Goal: Task Accomplishment & Management: Complete application form

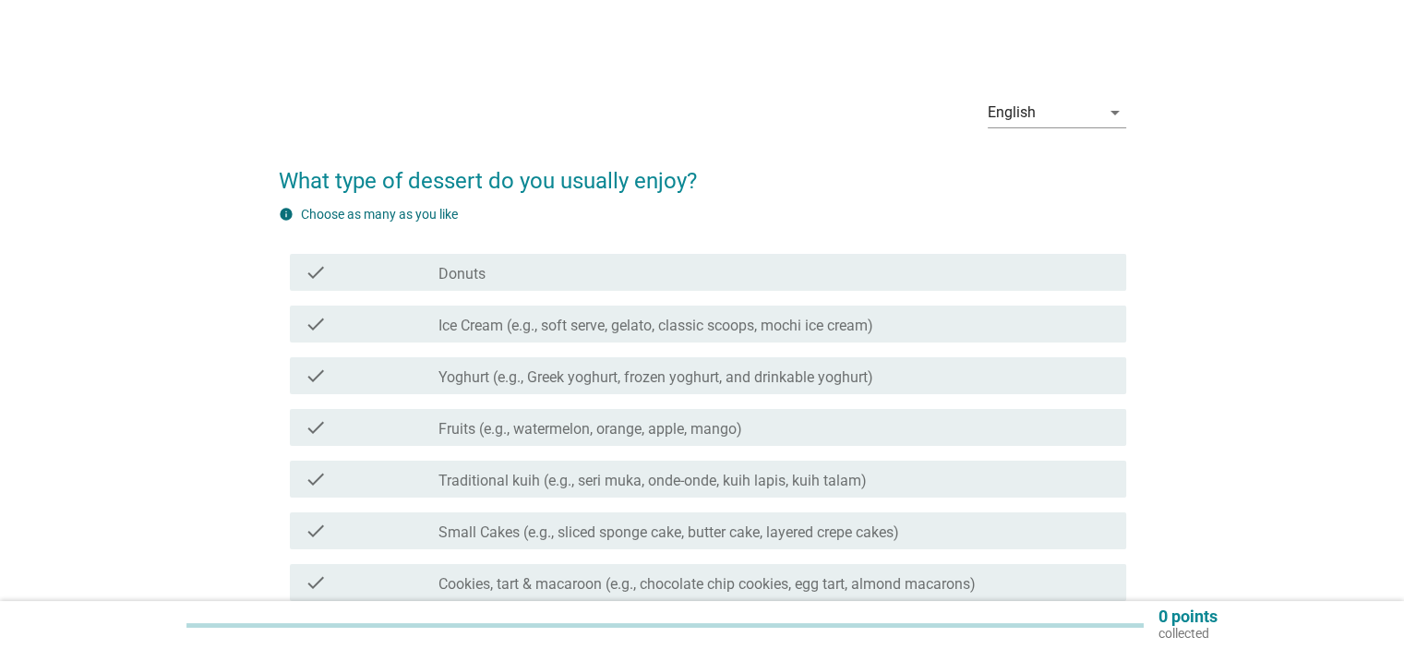
click at [396, 328] on div "check" at bounding box center [372, 324] width 135 height 22
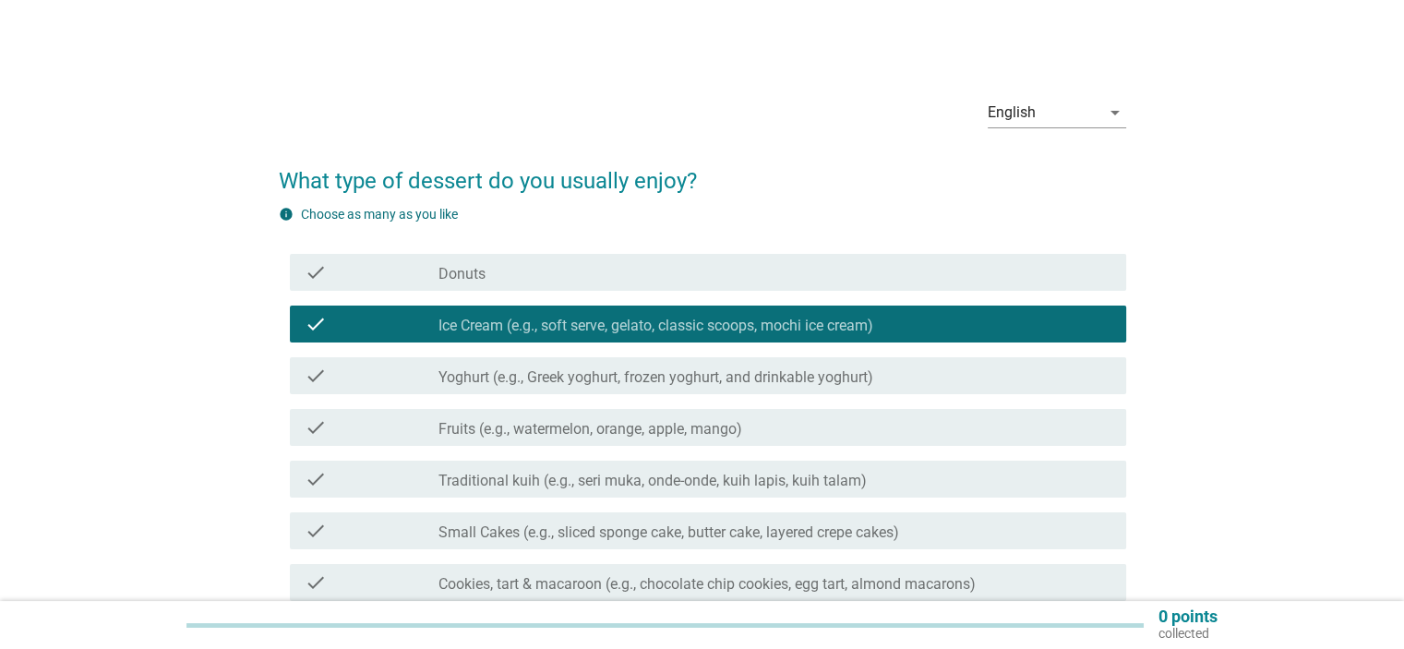
click at [792, 420] on div "check_box_outline_blank Fruits (e.g., watermelon, orange, apple, mango)" at bounding box center [774, 427] width 672 height 22
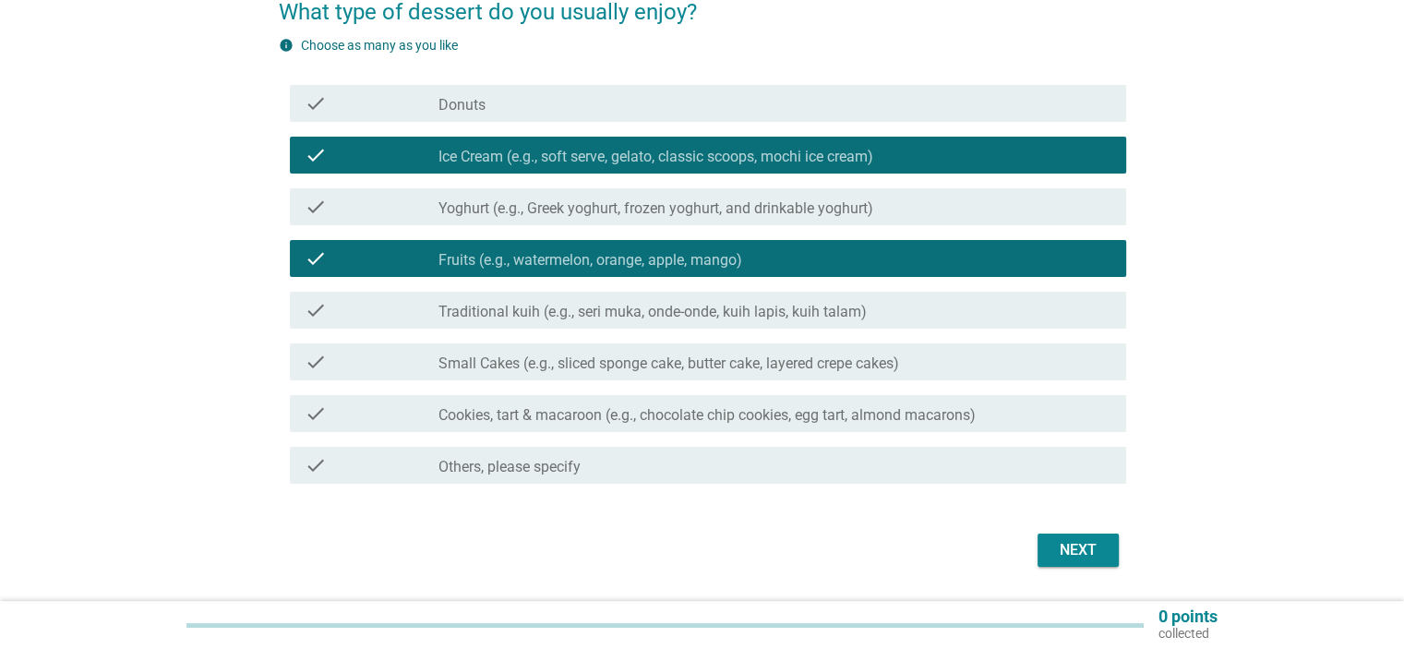
scroll to position [185, 0]
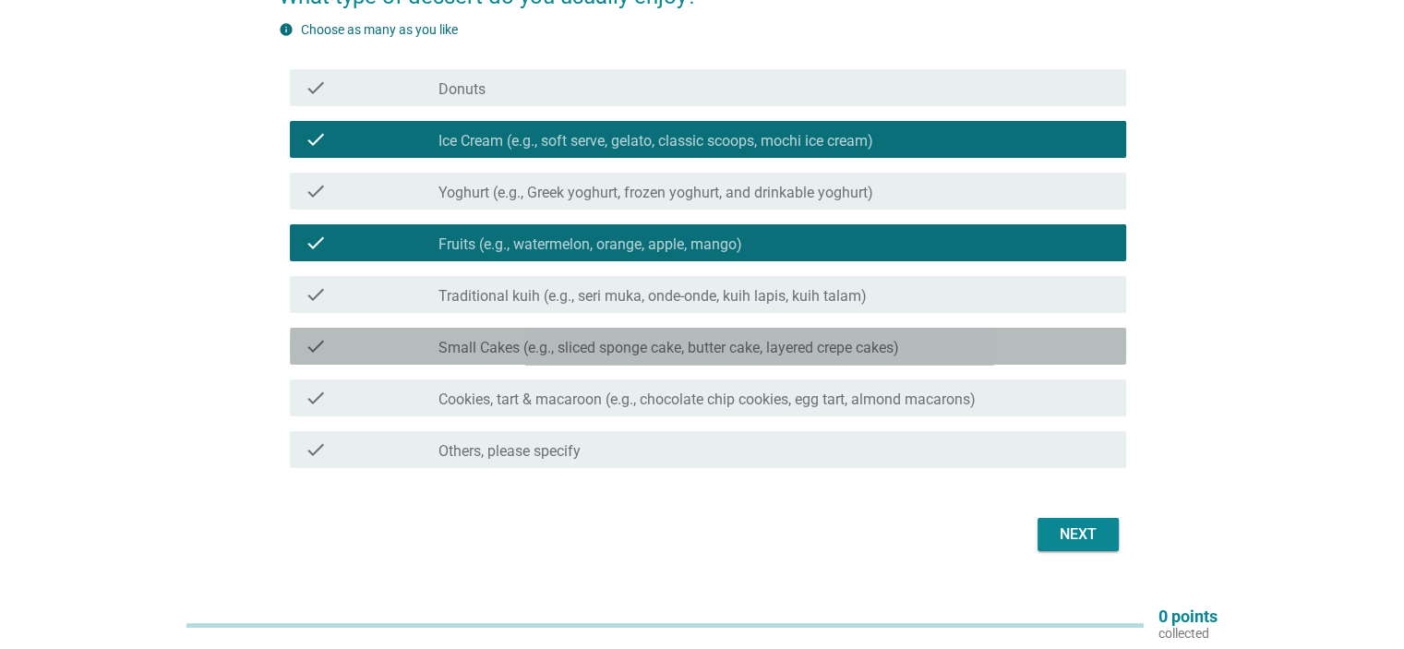
click at [950, 349] on div "check_box_outline_blank Small Cakes (e.g., sliced sponge cake, butter cake, lay…" at bounding box center [774, 346] width 672 height 22
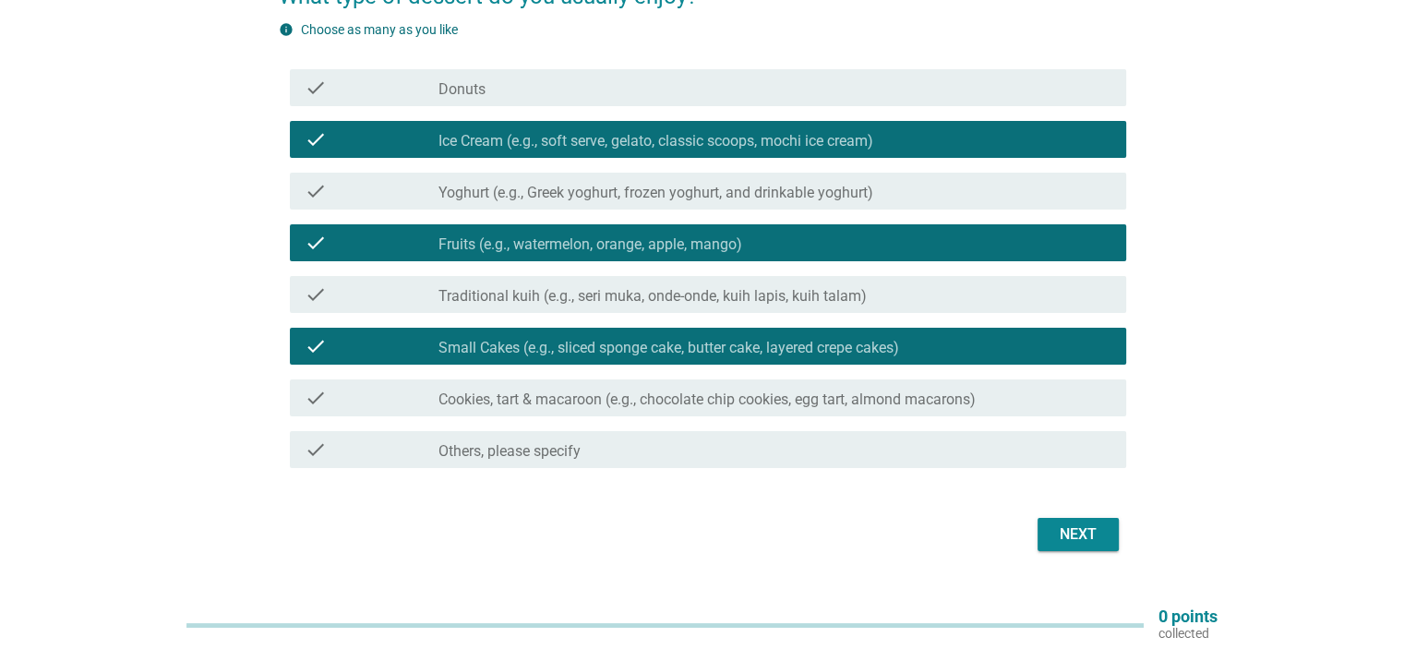
click at [1082, 537] on div "Next" at bounding box center [1078, 534] width 52 height 22
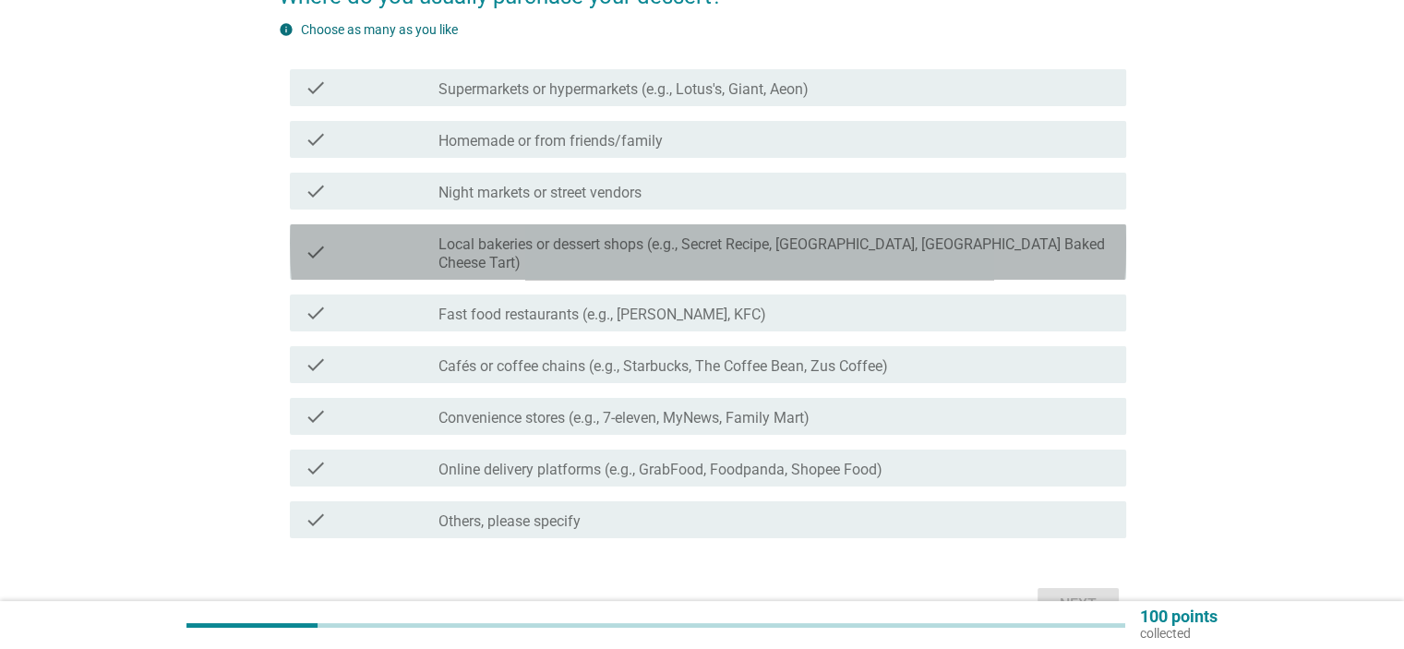
click at [819, 243] on label "Local bakeries or dessert shops (e.g., Secret Recipe, Lavender, Hokkaido Baked …" at bounding box center [774, 253] width 672 height 37
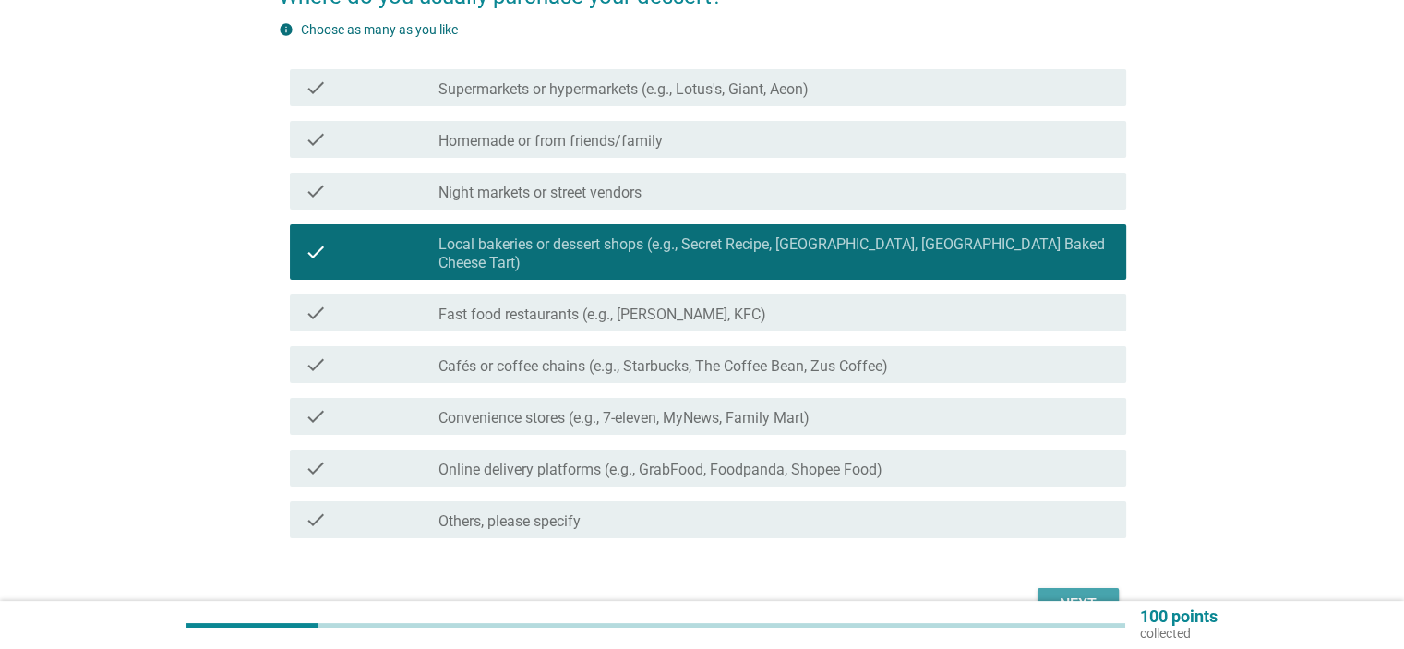
click at [1074, 593] on div "Next" at bounding box center [1078, 604] width 52 height 22
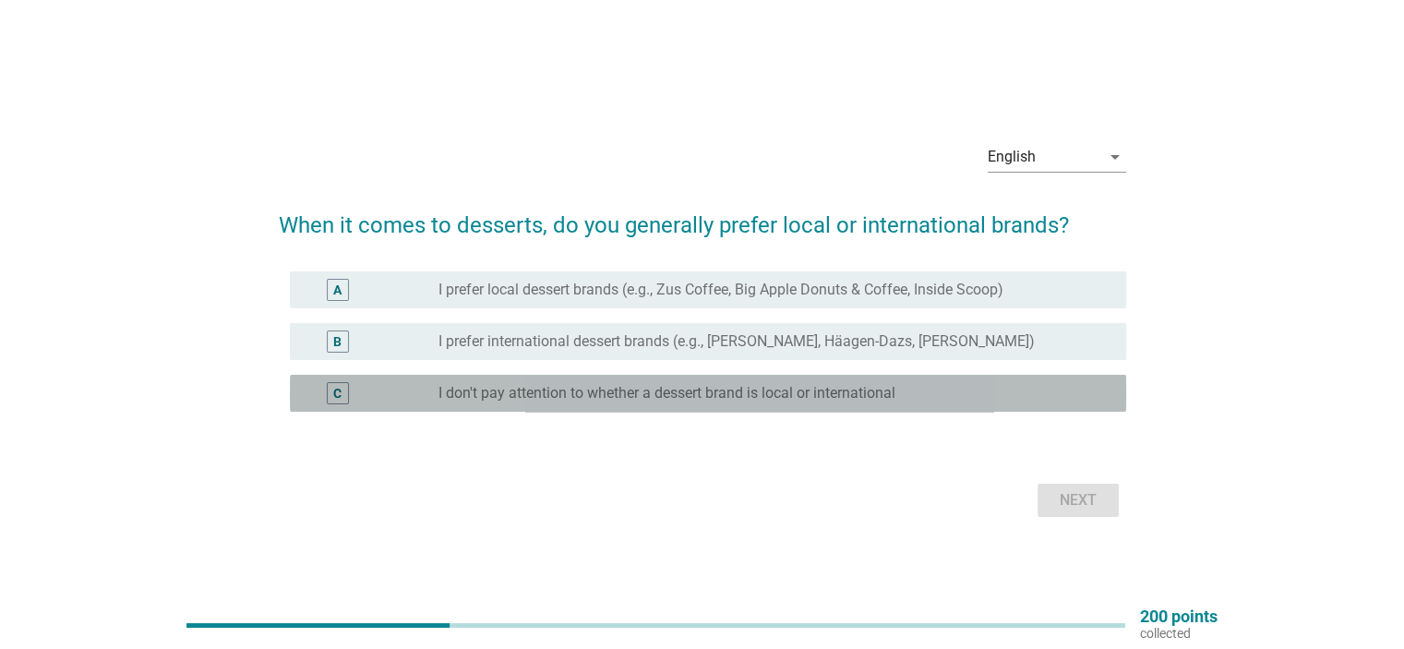
click at [908, 391] on div "radio_button_unchecked I don't pay attention to whether a dessert brand is loca…" at bounding box center [766, 393] width 657 height 18
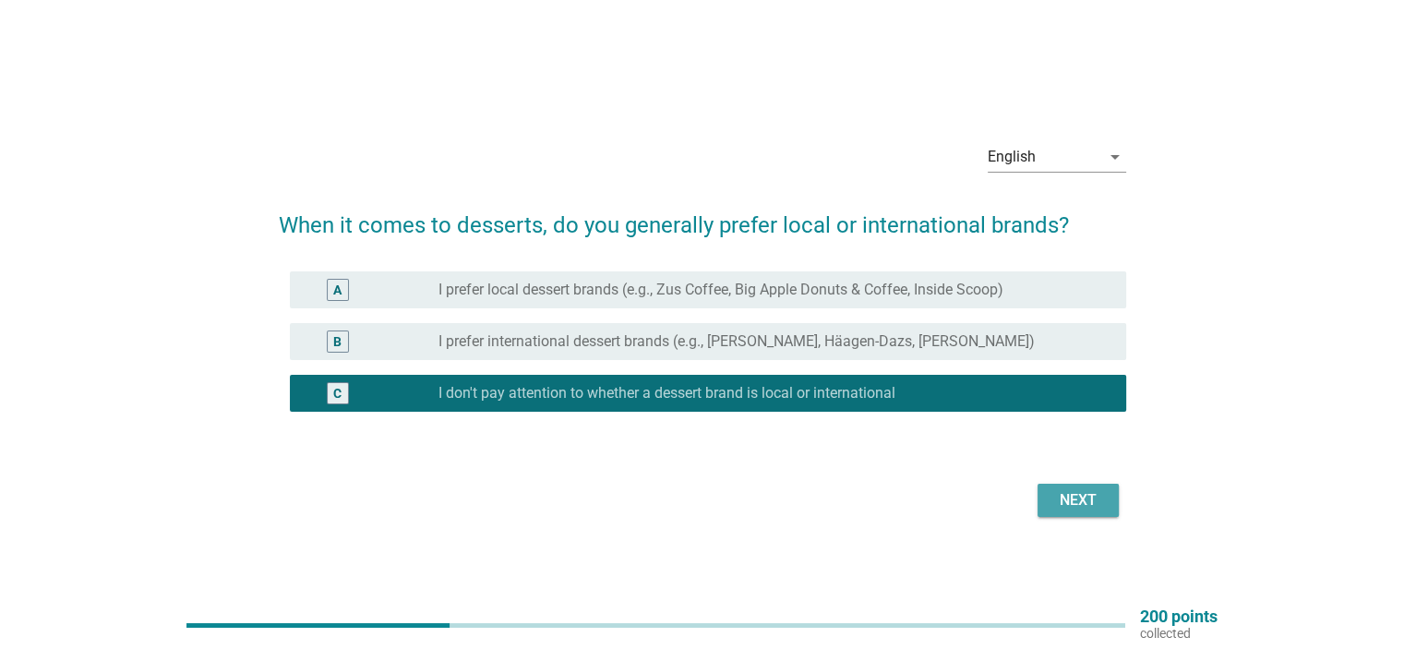
click at [1088, 493] on div "Next" at bounding box center [1078, 500] width 52 height 22
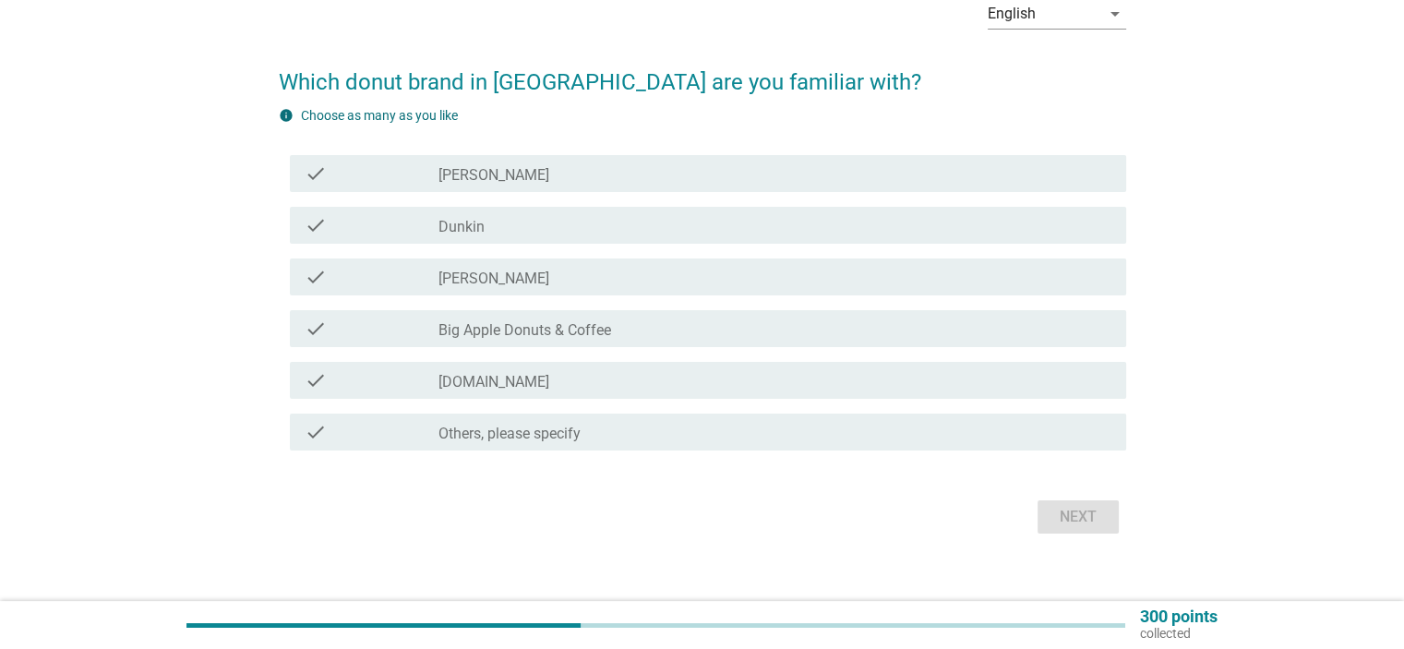
scroll to position [119, 0]
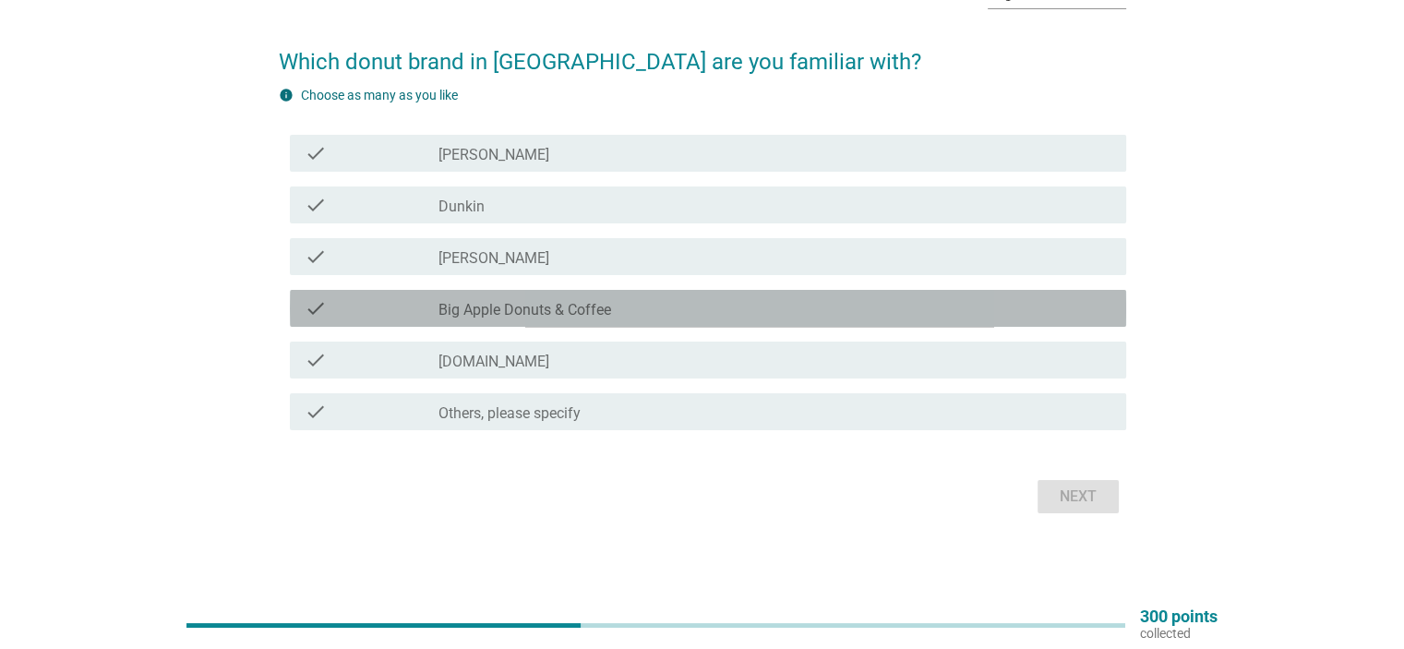
click at [867, 302] on div "check_box_outline_blank Big Apple Donuts & Coffee" at bounding box center [774, 308] width 672 height 22
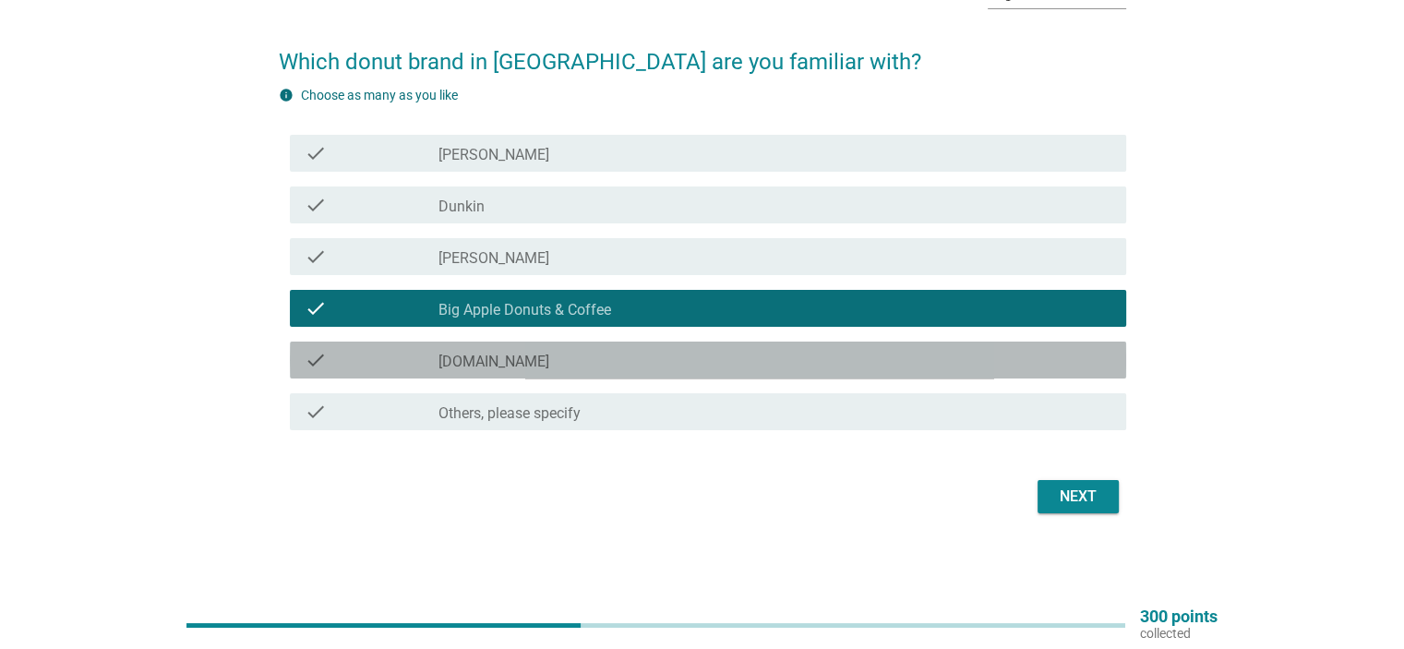
click at [930, 360] on div "check_box_outline_blank J.Co" at bounding box center [774, 360] width 672 height 22
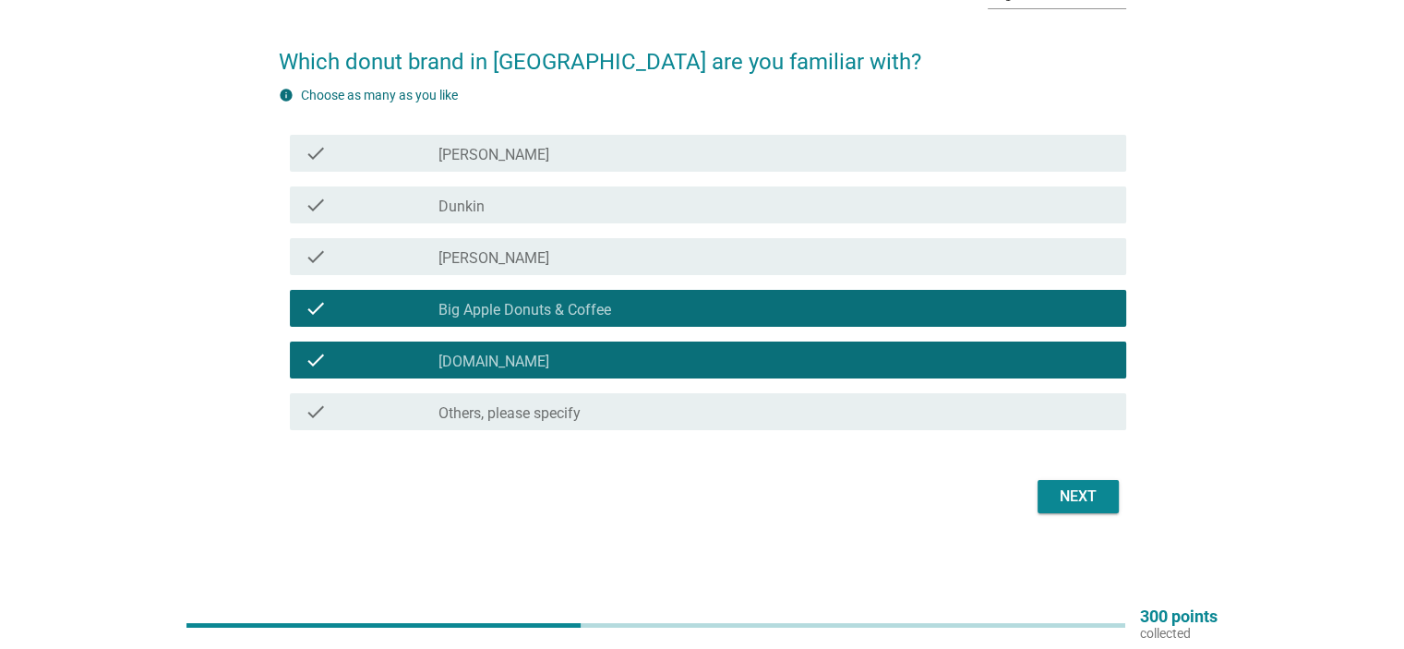
click at [1096, 496] on div "Next" at bounding box center [1078, 496] width 52 height 22
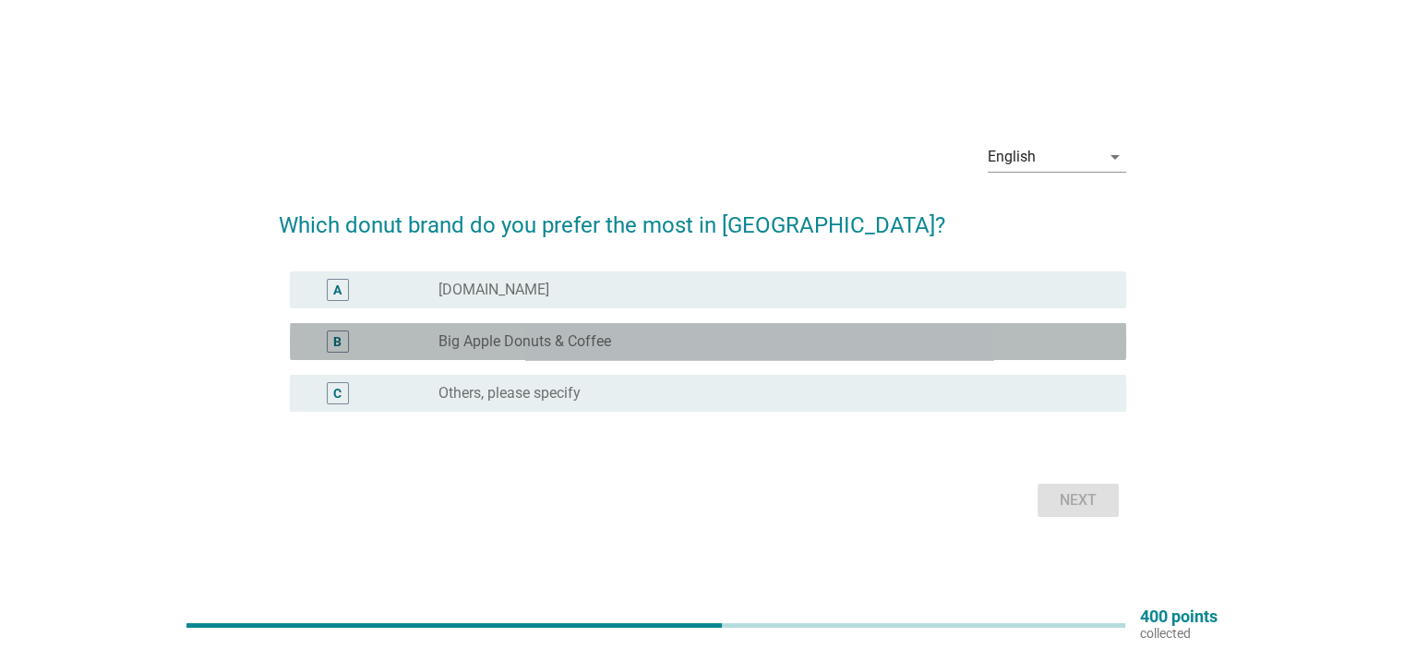
click at [801, 341] on div "radio_button_unchecked Big Apple Donuts & Coffee" at bounding box center [766, 341] width 657 height 18
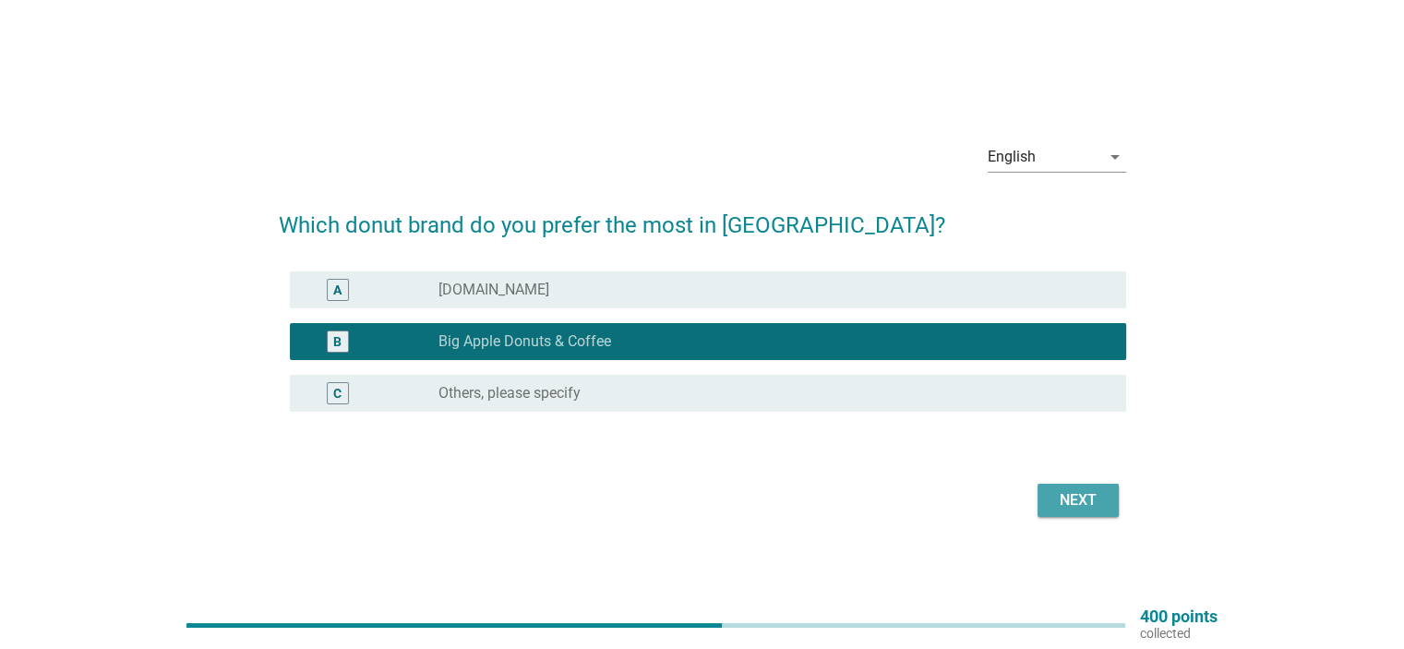
click at [1082, 507] on div "Next" at bounding box center [1078, 500] width 52 height 22
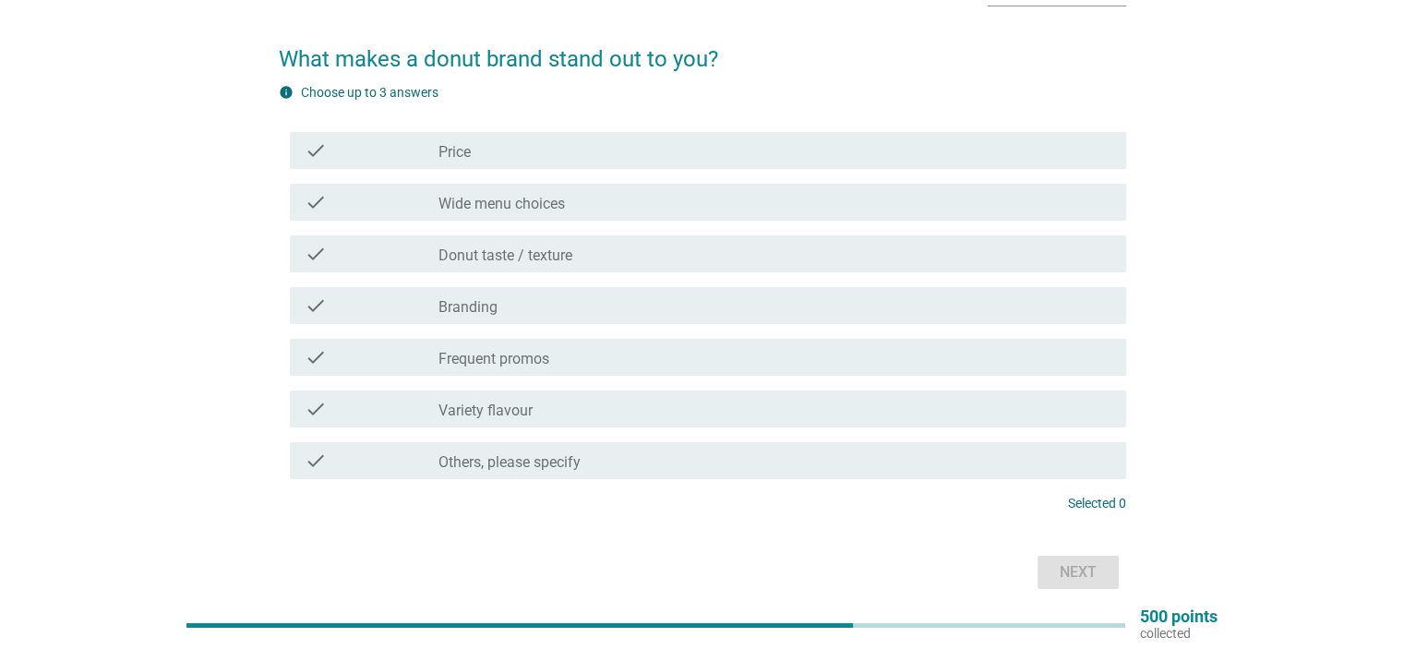
scroll to position [92, 0]
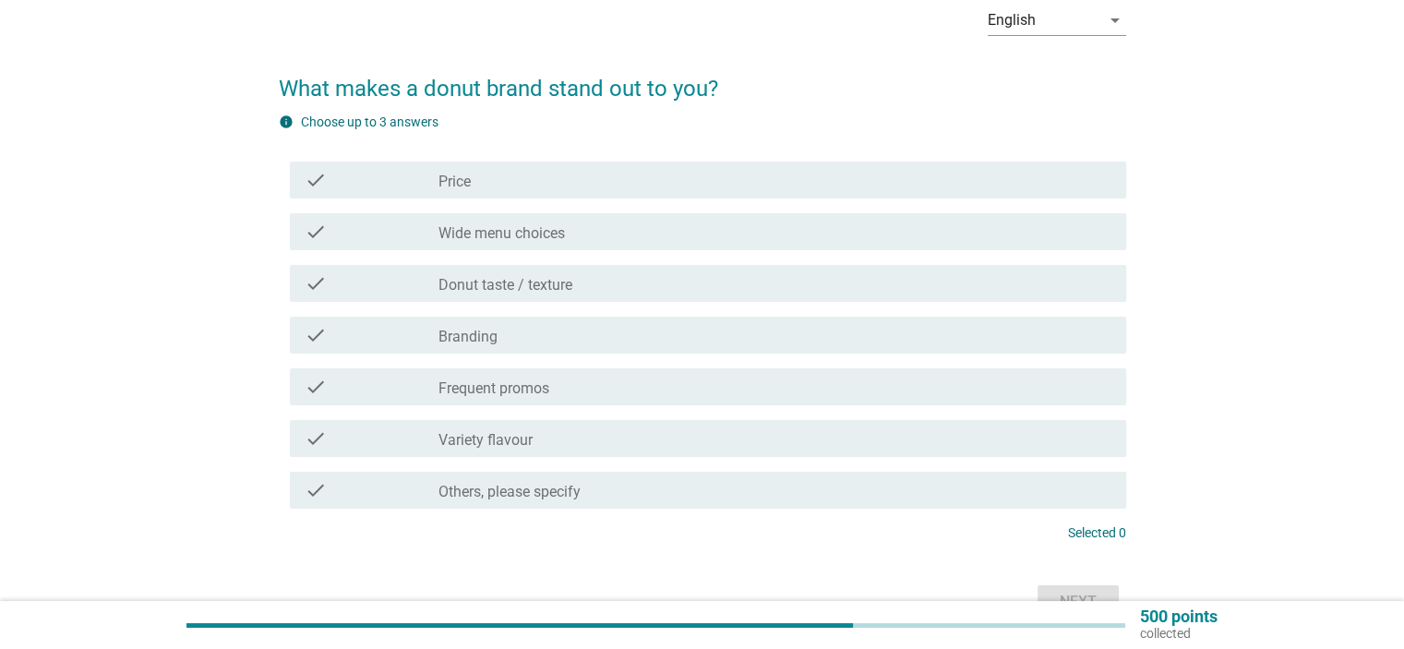
click at [768, 282] on div "check_box_outline_blank Donut taste / texture" at bounding box center [774, 283] width 672 height 22
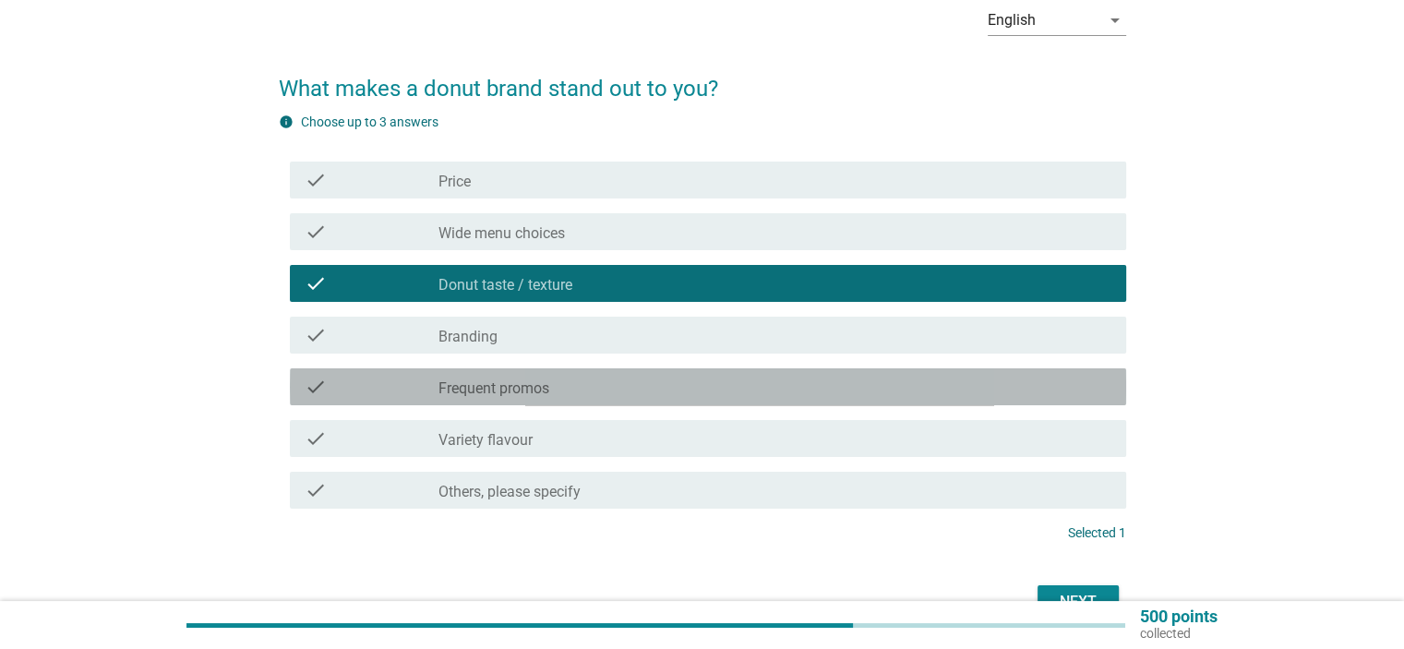
click at [769, 380] on div "check_box_outline_blank Frequent promos" at bounding box center [774, 387] width 672 height 22
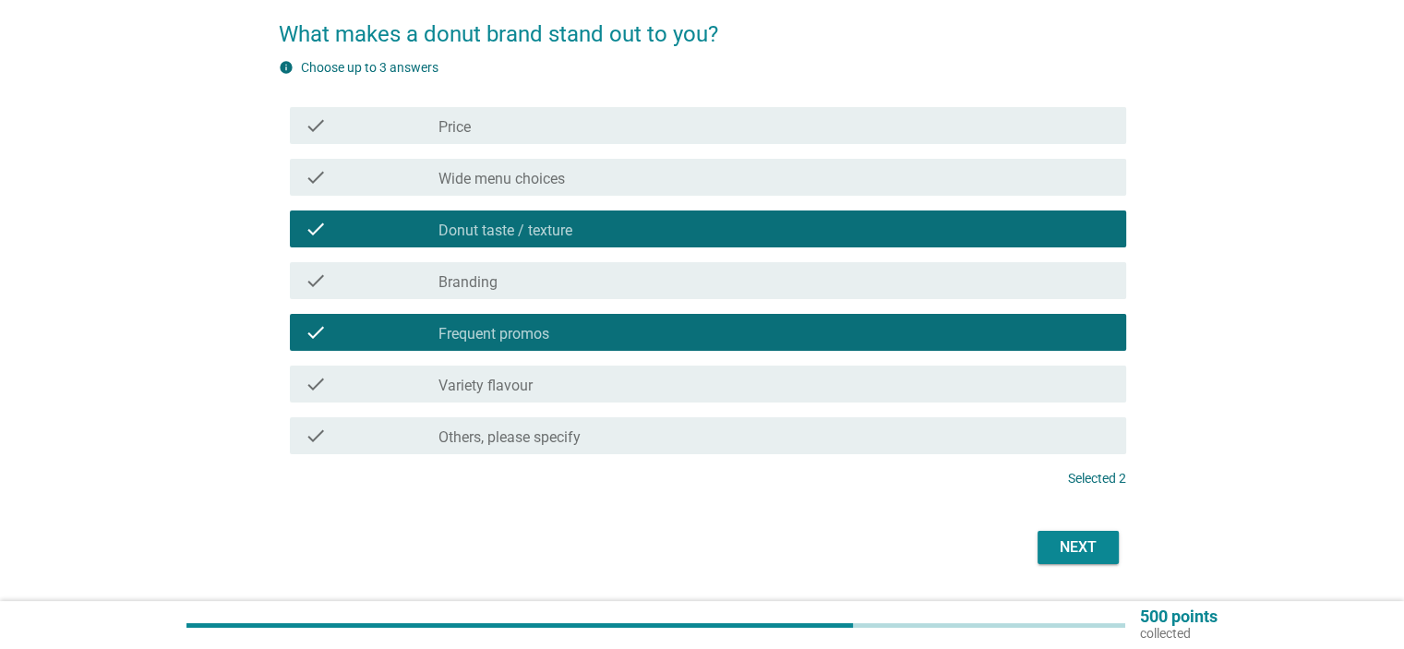
scroll to position [198, 0]
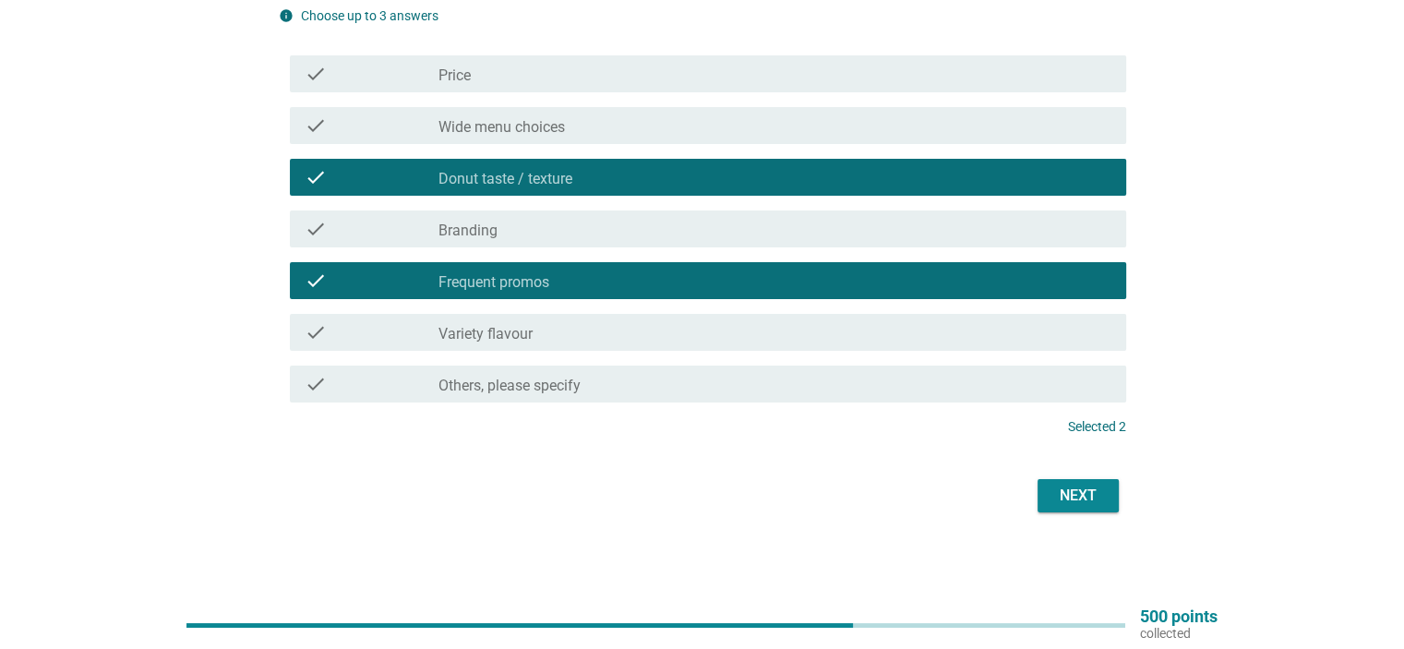
click at [1077, 496] on div "Next" at bounding box center [1078, 495] width 52 height 22
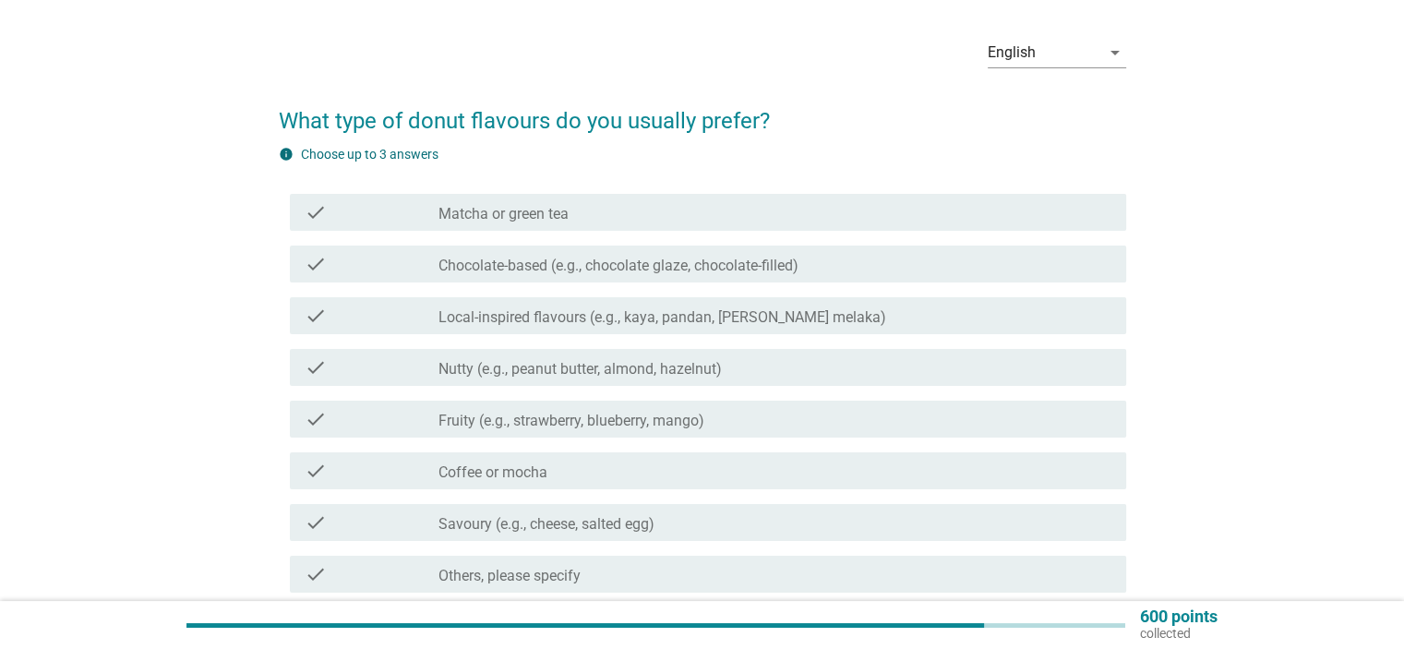
scroll to position [92, 0]
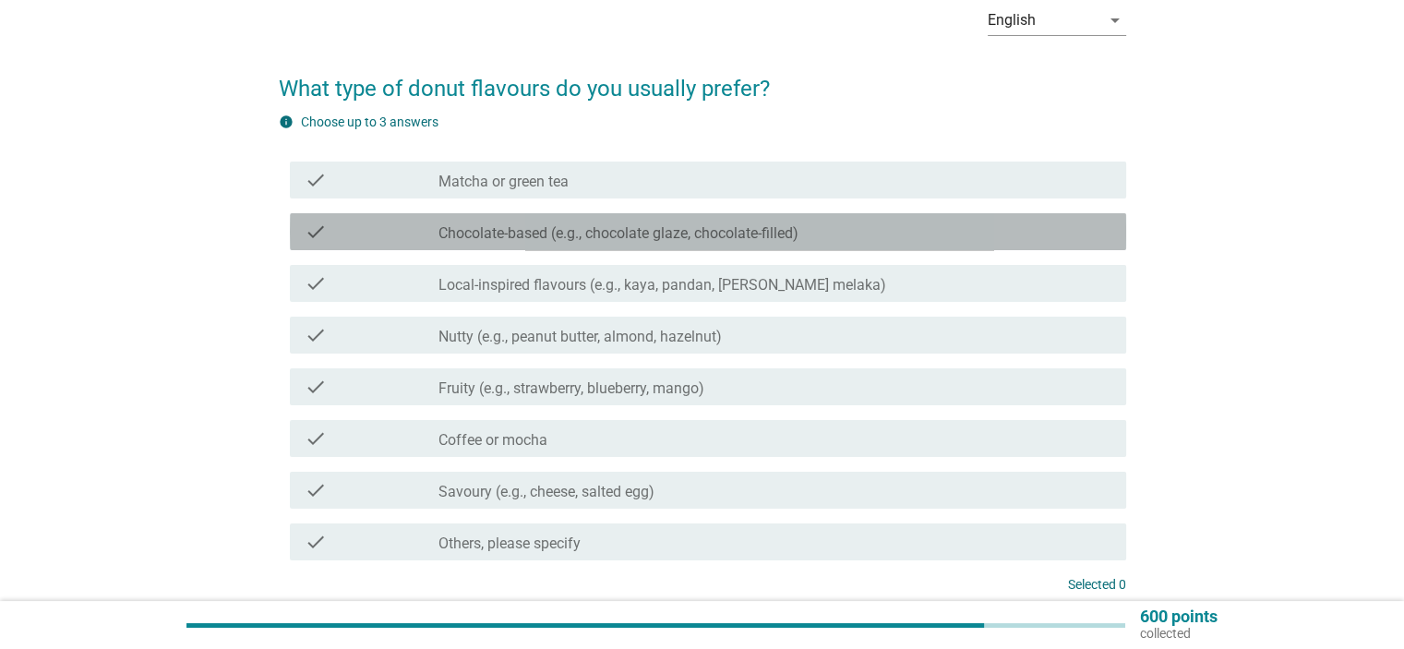
click at [971, 228] on div "check_box_outline_blank Chocolate-based (e.g., chocolate glaze, chocolate-fille…" at bounding box center [774, 232] width 672 height 22
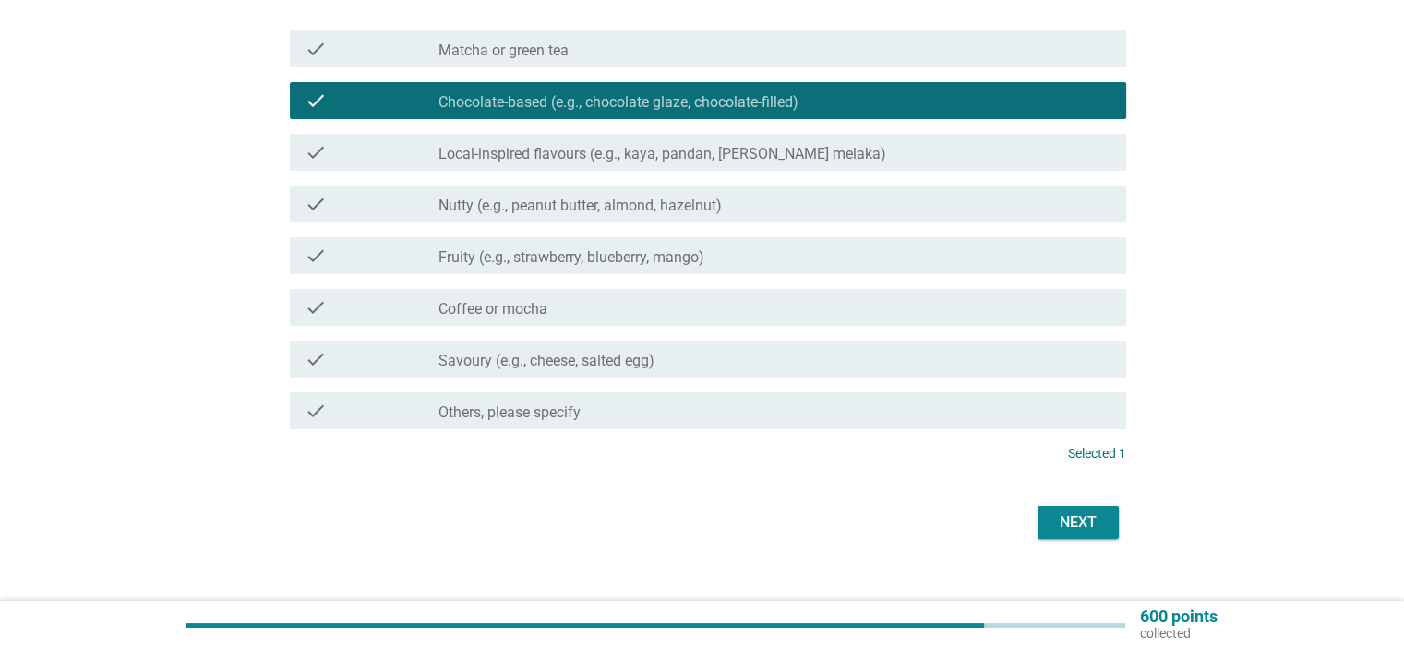
scroll to position [250, 0]
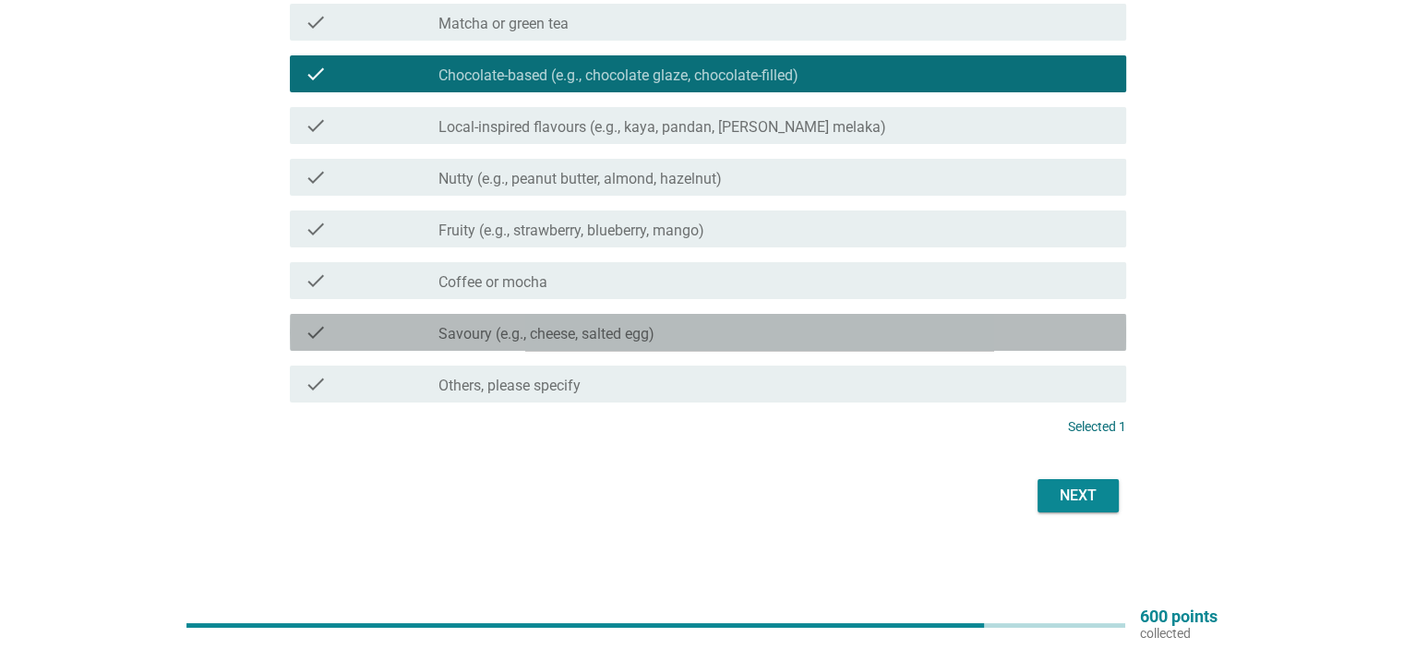
click at [913, 325] on div "check_box_outline_blank Savoury (e.g., cheese, salted egg)" at bounding box center [774, 332] width 672 height 22
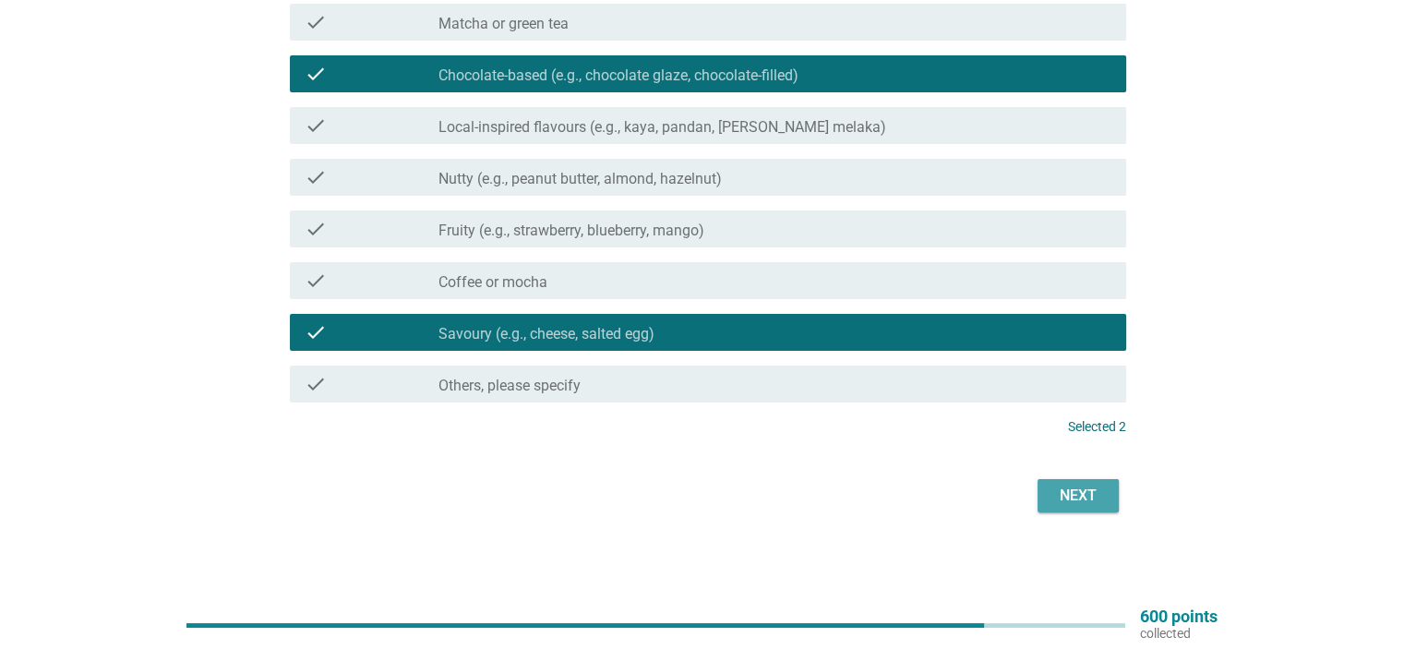
click at [1089, 505] on div "Next" at bounding box center [1078, 495] width 52 height 22
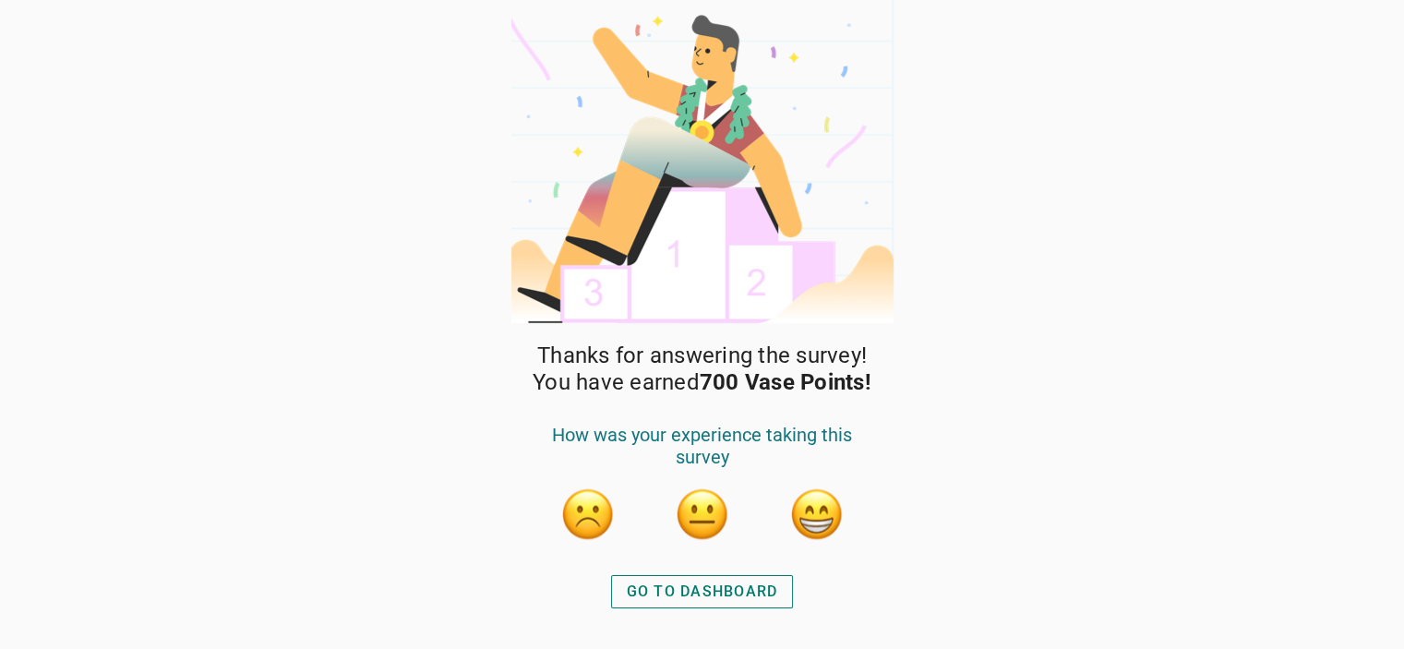
click at [754, 592] on div "GO TO DASHBOARD" at bounding box center [702, 591] width 151 height 22
